Goal: Task Accomplishment & Management: Use online tool/utility

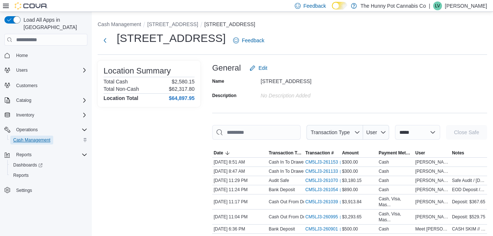
click at [42, 137] on span "Cash Management" at bounding box center [31, 140] width 37 height 6
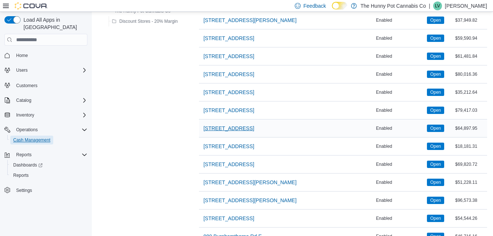
scroll to position [533, 0]
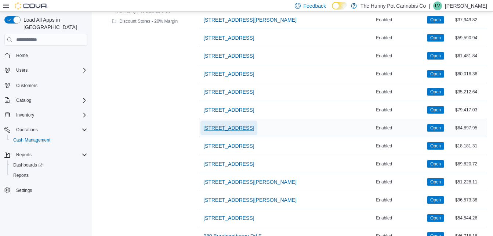
click at [218, 128] on span "[STREET_ADDRESS]" at bounding box center [228, 127] width 51 height 7
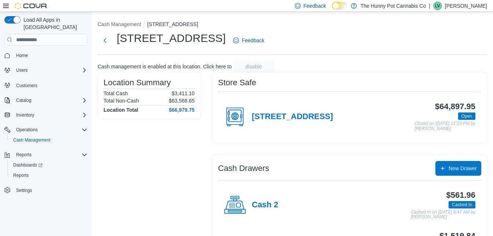
scroll to position [42, 0]
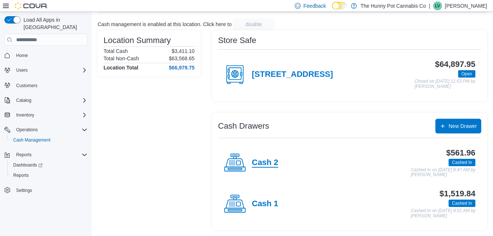
click at [263, 161] on h4 "Cash 2" at bounding box center [265, 163] width 26 height 10
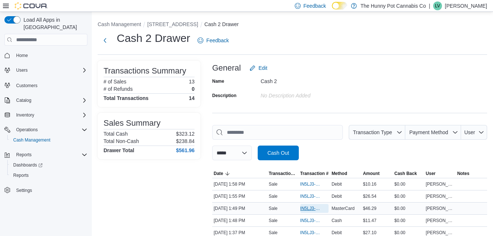
click at [308, 209] on span "IN5LJ3-5755792" at bounding box center [310, 208] width 21 height 6
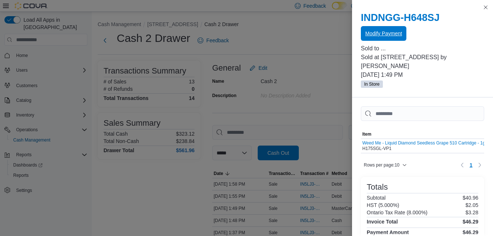
click at [390, 33] on span "Modify Payment" at bounding box center [383, 33] width 37 height 7
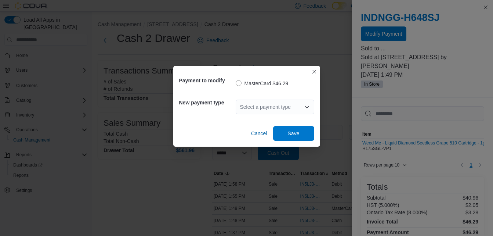
click at [263, 108] on div "Select a payment type" at bounding box center [275, 106] width 79 height 15
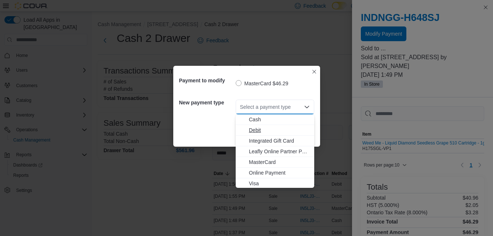
click at [257, 130] on span "Debit" at bounding box center [279, 129] width 61 height 7
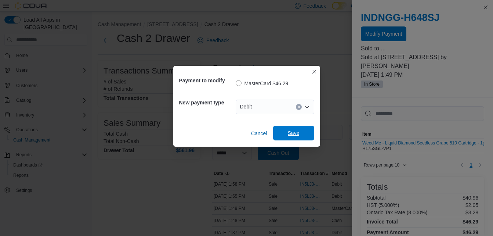
click at [293, 131] on span "Save" at bounding box center [294, 132] width 12 height 7
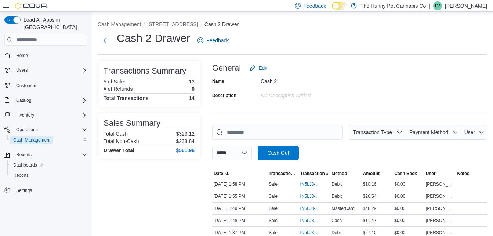
click at [40, 137] on span "Cash Management" at bounding box center [31, 140] width 37 height 6
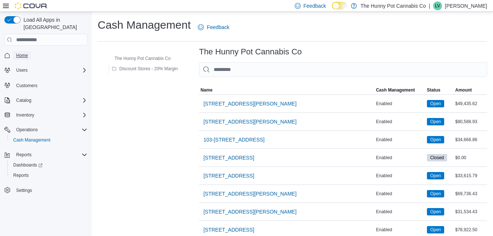
click at [19, 52] on span "Home" at bounding box center [22, 55] width 12 height 6
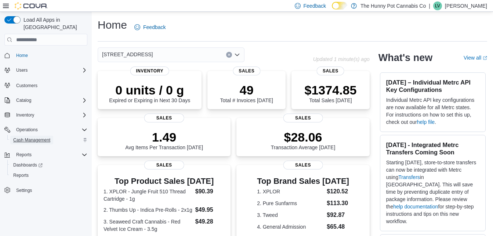
click at [40, 135] on span "Cash Management" at bounding box center [31, 139] width 37 height 9
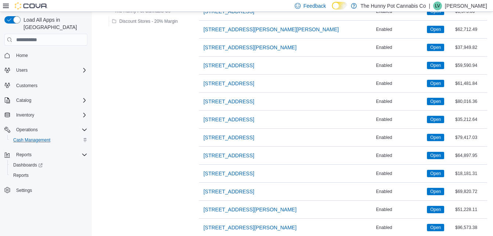
scroll to position [507, 0]
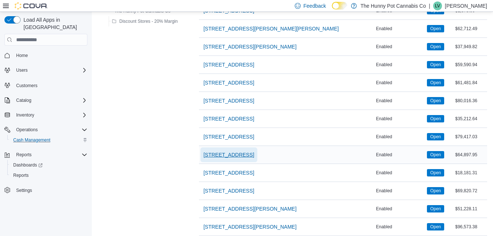
click at [212, 153] on span "[STREET_ADDRESS]" at bounding box center [228, 154] width 51 height 7
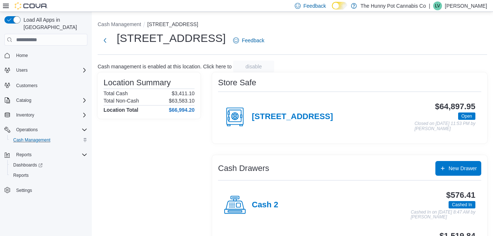
scroll to position [42, 0]
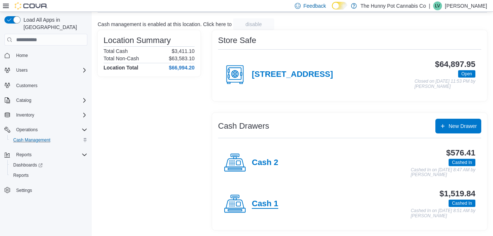
click at [257, 205] on h4 "Cash 1" at bounding box center [265, 204] width 26 height 10
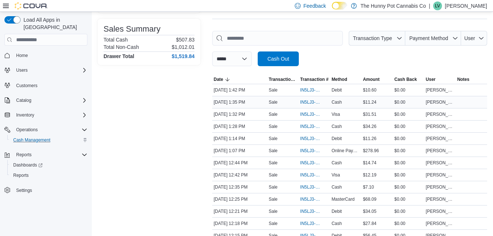
scroll to position [94, 0]
click at [307, 175] on span "IN5LJ3-5755396" at bounding box center [310, 174] width 21 height 6
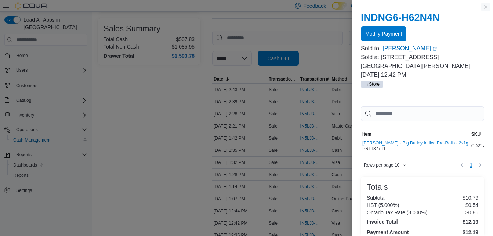
click at [486, 7] on button "Close this dialog" at bounding box center [485, 7] width 9 height 9
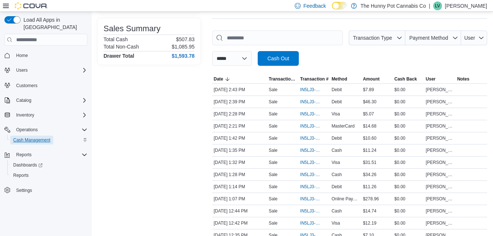
click at [36, 137] on span "Cash Management" at bounding box center [31, 140] width 37 height 6
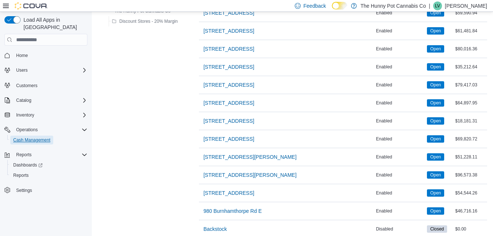
scroll to position [608, 0]
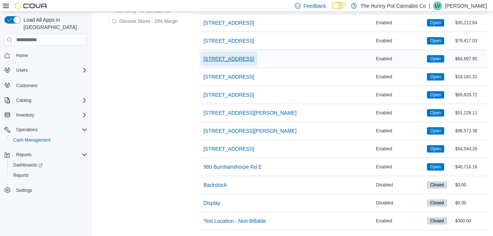
click at [228, 55] on span "[STREET_ADDRESS]" at bounding box center [228, 58] width 51 height 7
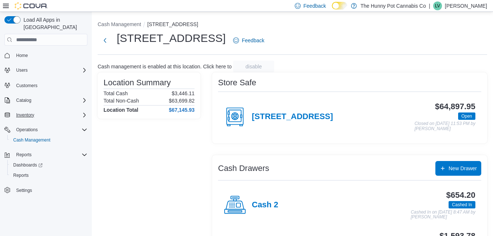
click at [24, 112] on button "Inventory" at bounding box center [45, 115] width 89 height 10
click at [27, 112] on span "Inventory" at bounding box center [25, 115] width 18 height 6
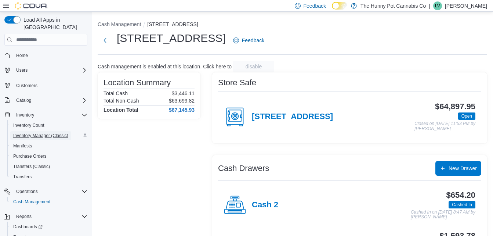
click at [38, 133] on span "Inventory Manager (Classic)" at bounding box center [40, 136] width 55 height 6
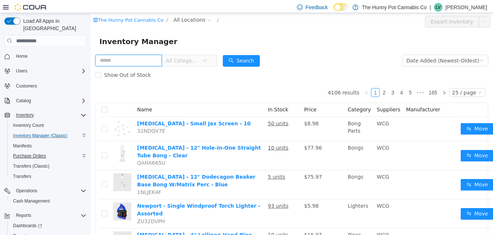
scroll to position [19, 0]
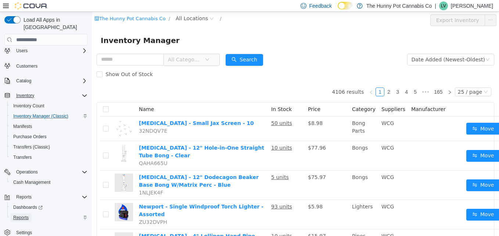
click at [24, 214] on span "Reports" at bounding box center [20, 217] width 15 height 6
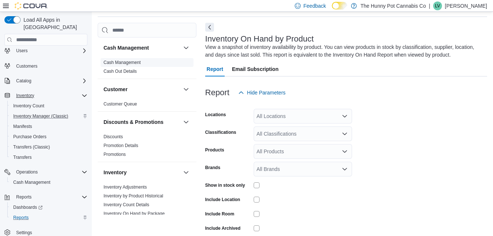
click at [125, 66] on span "Cash Management" at bounding box center [147, 62] width 93 height 9
click at [125, 65] on link "Cash Management" at bounding box center [122, 62] width 37 height 5
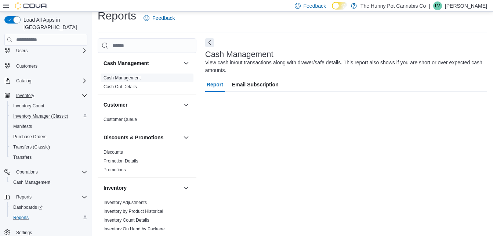
scroll to position [9, 0]
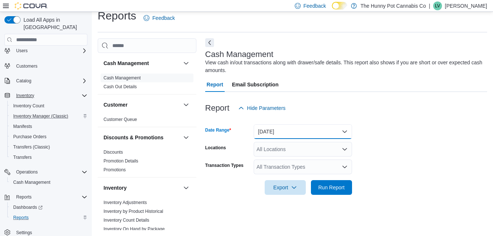
click at [302, 128] on button "[DATE]" at bounding box center [303, 131] width 98 height 15
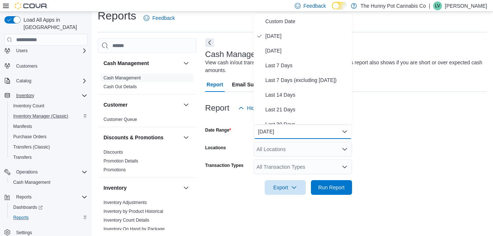
click at [374, 127] on form "Date Range [DATE] Locations All Locations Transaction Types All Transaction Typ…" at bounding box center [346, 154] width 282 height 79
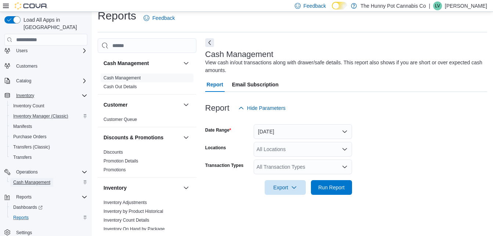
click at [37, 179] on span "Cash Management" at bounding box center [31, 182] width 37 height 6
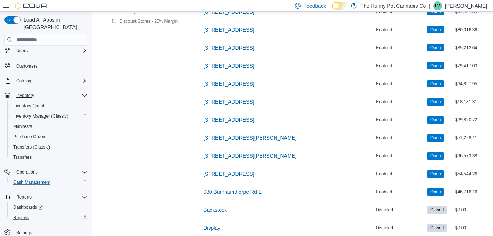
scroll to position [582, 0]
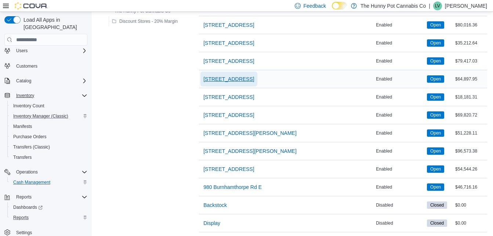
click at [233, 75] on span "[STREET_ADDRESS]" at bounding box center [228, 78] width 51 height 7
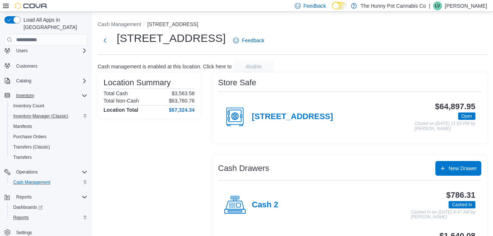
scroll to position [42, 0]
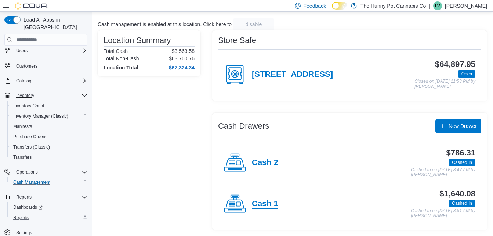
click at [270, 203] on h4 "Cash 1" at bounding box center [265, 204] width 26 height 10
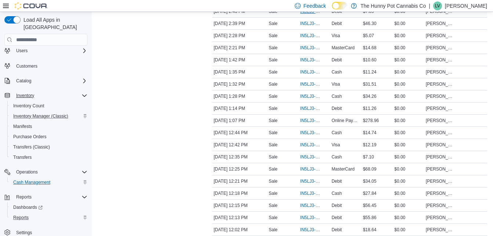
scroll to position [188, 0]
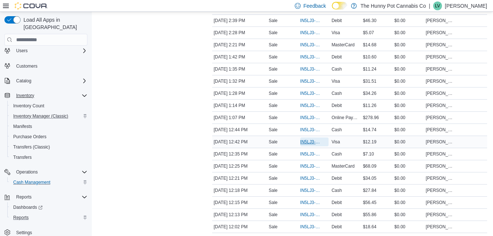
click at [308, 138] on span "IN5LJ3-5755396" at bounding box center [314, 141] width 29 height 9
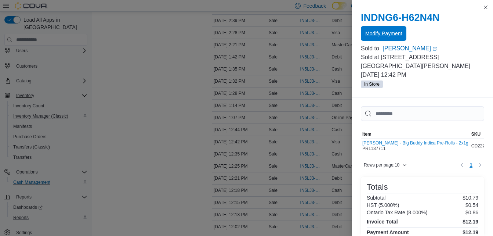
click at [383, 33] on span "Modify Payment" at bounding box center [383, 33] width 37 height 7
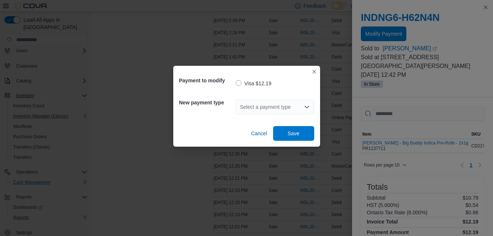
click at [276, 102] on div "Select a payment type" at bounding box center [275, 106] width 79 height 15
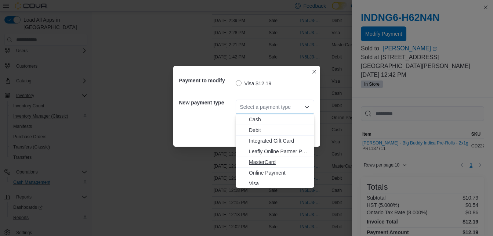
click at [262, 159] on span "MasterCard" at bounding box center [279, 161] width 61 height 7
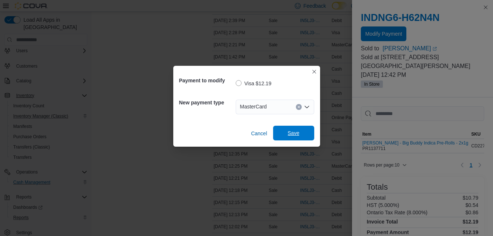
click at [287, 134] on span "Save" at bounding box center [294, 133] width 32 height 15
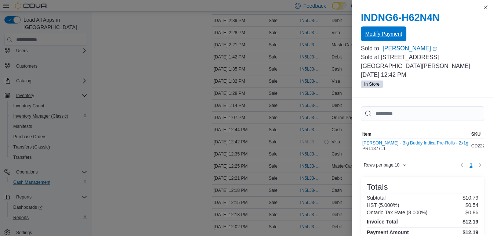
scroll to position [0, 0]
click at [485, 6] on button "Close this dialog" at bounding box center [485, 7] width 9 height 9
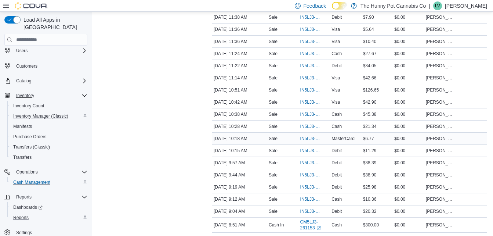
scroll to position [446, 0]
click at [307, 137] on span "IN5LJ3-5754682" at bounding box center [310, 138] width 21 height 6
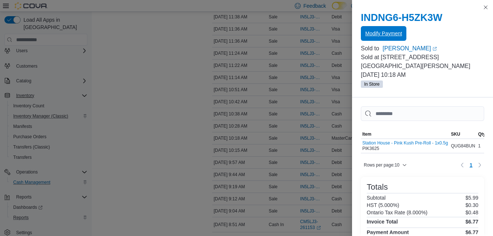
click at [384, 38] on span "Modify Payment" at bounding box center [383, 33] width 37 height 15
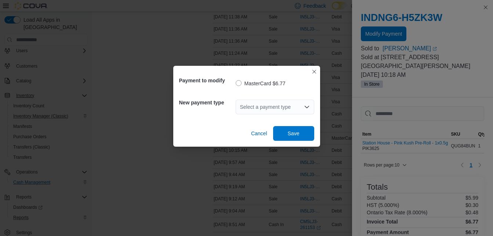
click at [264, 109] on div "Select a payment type" at bounding box center [275, 106] width 79 height 15
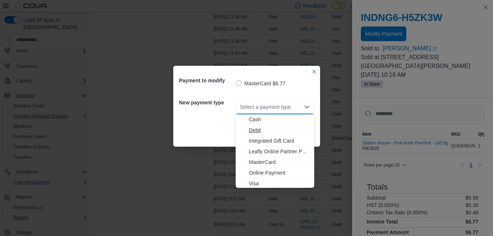
click at [255, 130] on span "Debit" at bounding box center [279, 129] width 61 height 7
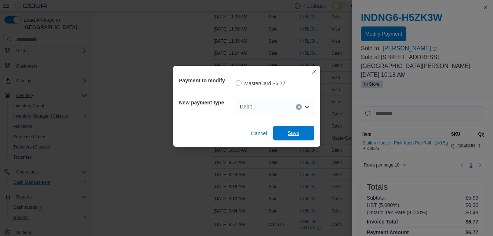
click at [286, 131] on span "Save" at bounding box center [294, 133] width 32 height 15
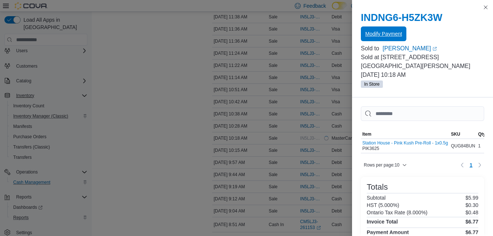
scroll to position [0, 0]
click at [483, 7] on button "Close this dialog" at bounding box center [485, 7] width 9 height 9
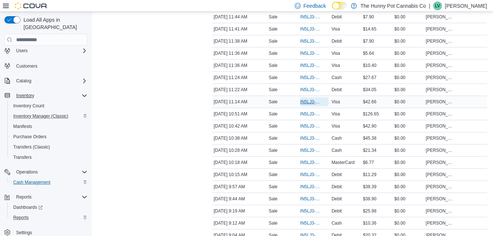
click at [309, 104] on span "IN5LJ3-5754916" at bounding box center [310, 102] width 21 height 6
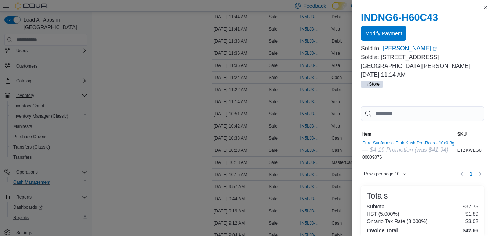
click at [374, 32] on span "Modify Payment" at bounding box center [383, 33] width 37 height 7
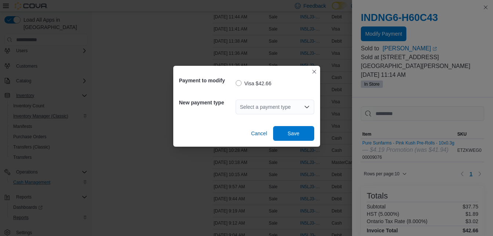
click at [270, 102] on div "Select a payment type" at bounding box center [275, 106] width 79 height 15
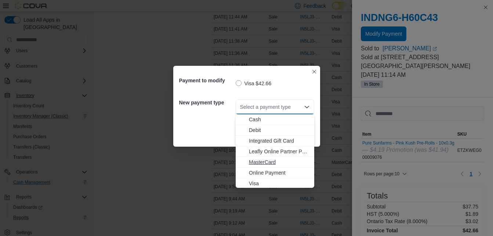
click at [262, 163] on span "MasterCard" at bounding box center [279, 161] width 61 height 7
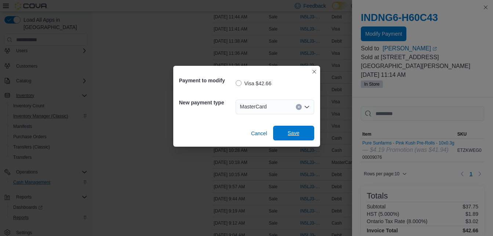
click at [288, 128] on span "Save" at bounding box center [294, 133] width 32 height 15
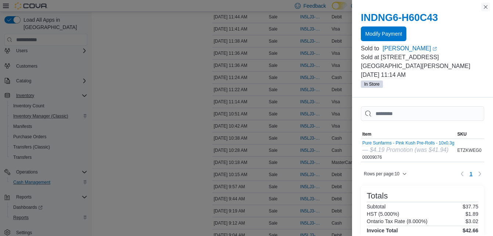
click at [484, 8] on button "Close this dialog" at bounding box center [485, 7] width 9 height 9
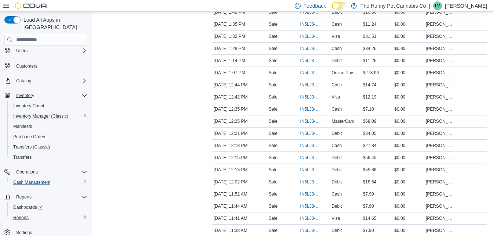
scroll to position [256, 0]
click at [311, 119] on span "IN5LJ3-5755304" at bounding box center [310, 122] width 21 height 6
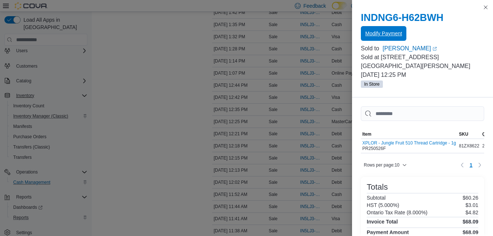
click at [379, 32] on span "Modify Payment" at bounding box center [383, 33] width 37 height 7
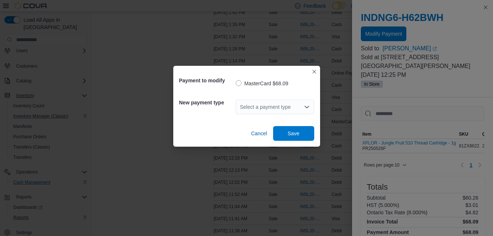
click at [261, 107] on div "Select a payment type" at bounding box center [275, 106] width 79 height 15
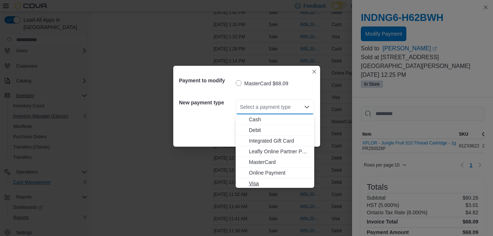
click at [257, 182] on span "Visa" at bounding box center [279, 183] width 61 height 7
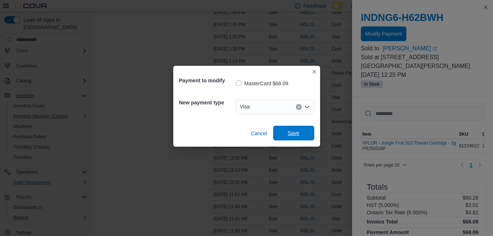
click at [292, 130] on span "Save" at bounding box center [294, 132] width 12 height 7
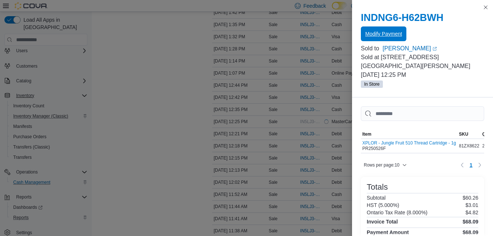
scroll to position [0, 0]
click at [484, 6] on button "Close this dialog" at bounding box center [485, 7] width 9 height 9
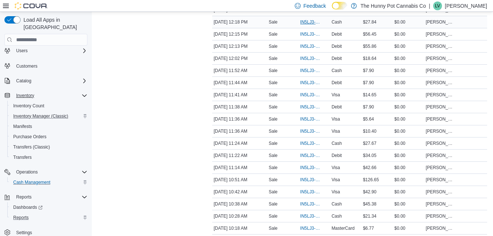
scroll to position [380, 0]
click at [303, 130] on span "IN5LJ3-5755027" at bounding box center [310, 131] width 21 height 6
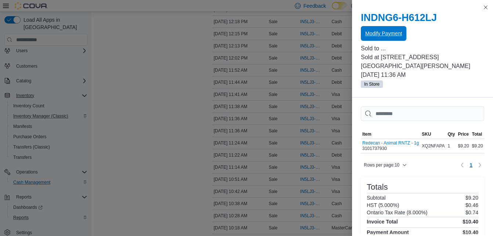
click at [378, 33] on span "Modify Payment" at bounding box center [383, 33] width 37 height 7
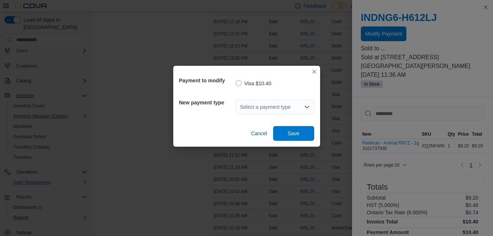
click at [255, 107] on div "Select a payment type" at bounding box center [275, 106] width 79 height 15
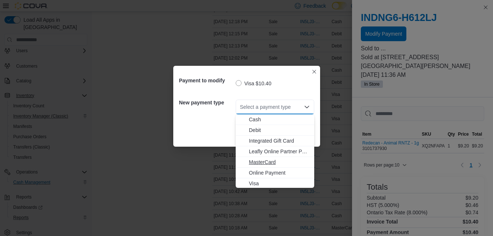
click at [253, 162] on span "MasterCard" at bounding box center [279, 161] width 61 height 7
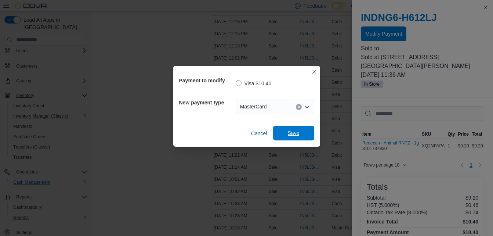
click at [291, 129] on span "Save" at bounding box center [294, 133] width 32 height 15
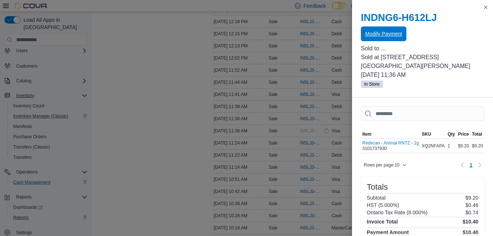
scroll to position [0, 0]
click at [486, 7] on button "Close this dialog" at bounding box center [485, 7] width 9 height 9
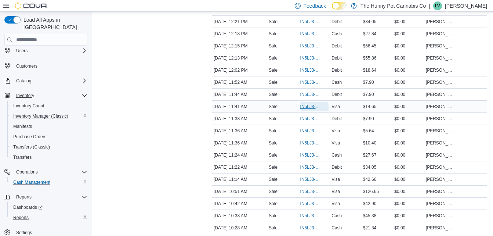
click at [312, 106] on span "IN5LJ3-5755051" at bounding box center [310, 107] width 21 height 6
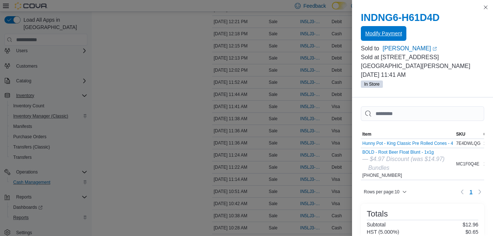
click at [384, 28] on span "Modify Payment" at bounding box center [383, 33] width 37 height 15
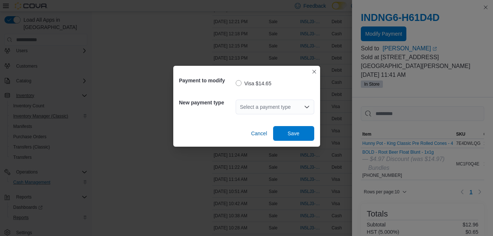
click at [249, 105] on div "Select a payment type" at bounding box center [275, 106] width 79 height 15
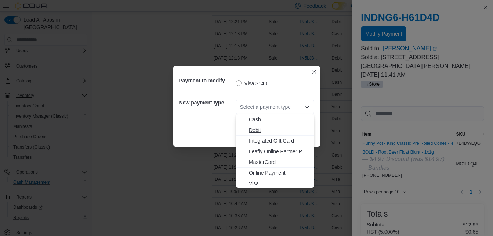
click at [252, 125] on button "Debit" at bounding box center [275, 130] width 79 height 11
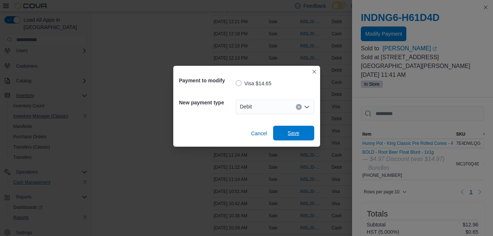
click at [288, 131] on span "Save" at bounding box center [294, 132] width 12 height 7
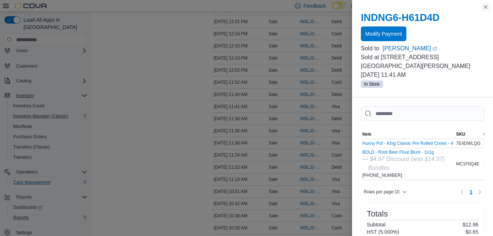
click at [486, 7] on button "Close this dialog" at bounding box center [485, 7] width 9 height 9
